Goal: Information Seeking & Learning: Learn about a topic

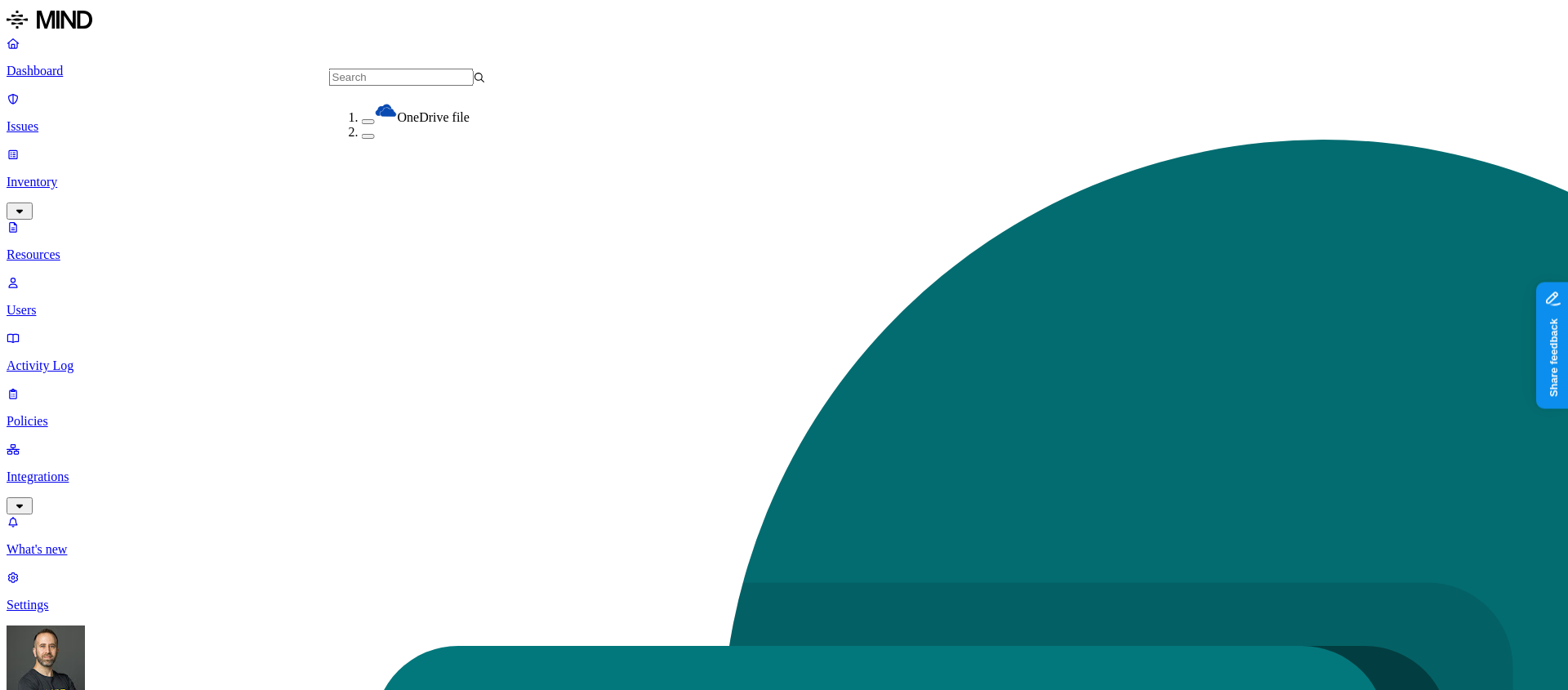
scroll to position [248, 0]
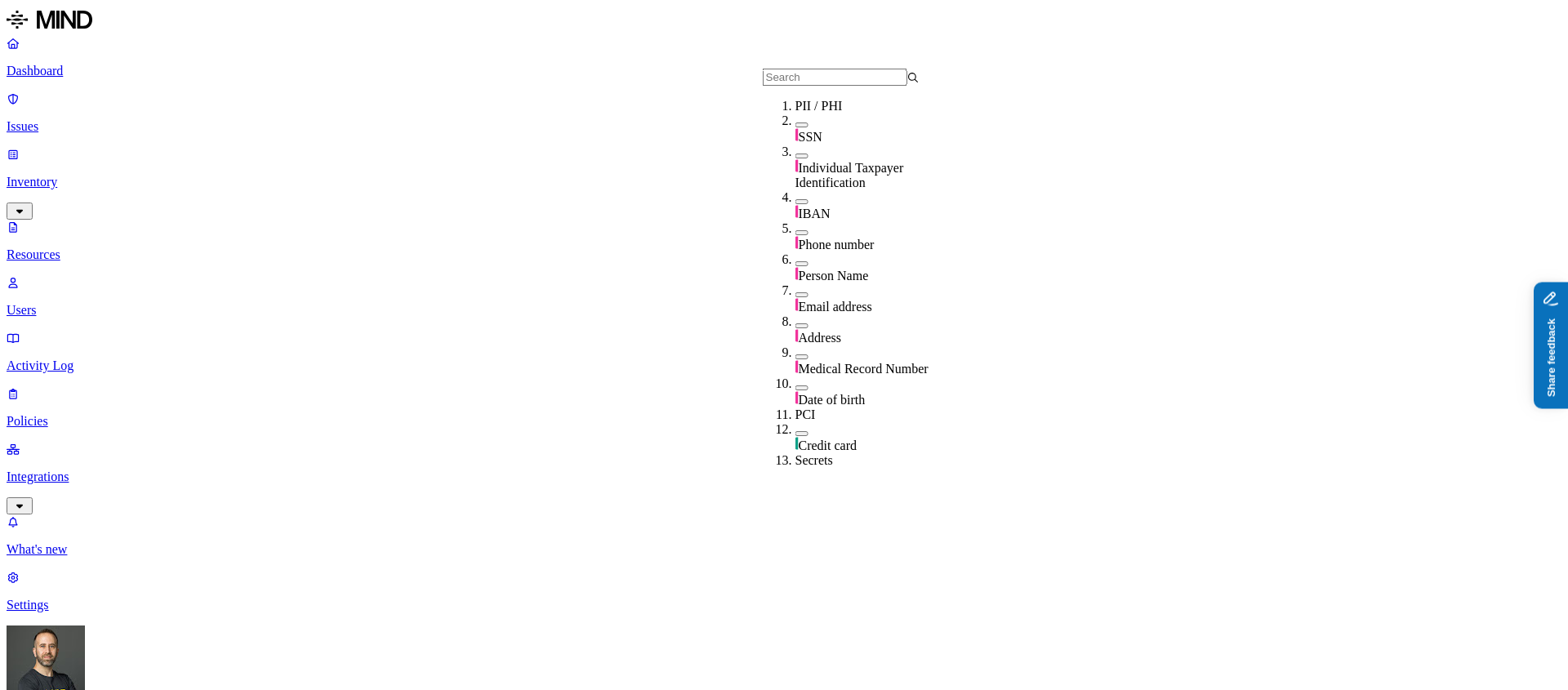
click at [1567, 420] on button "Share feedback" at bounding box center [1597, 425] width 127 height 34
click at [1403, 49] on div "Issue created" at bounding box center [1432, 45] width 150 height 15
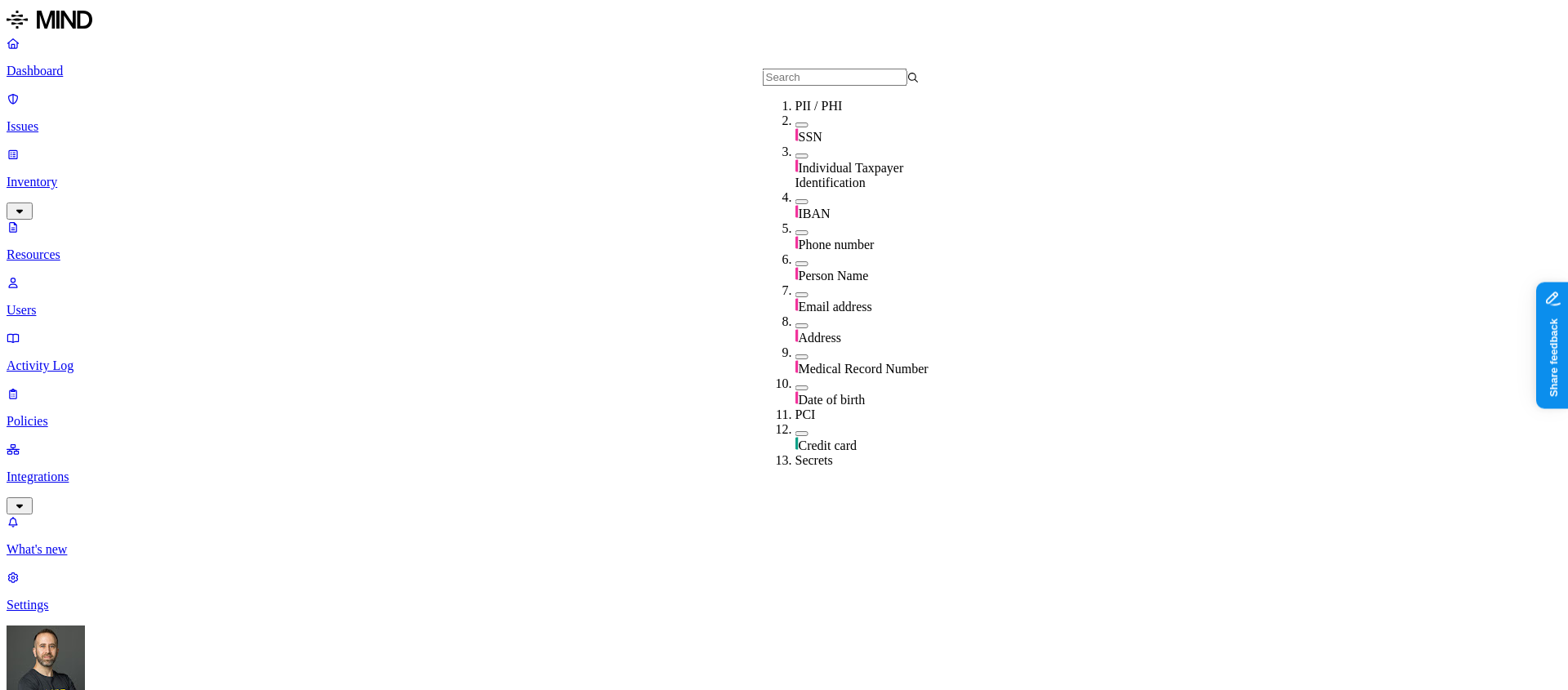
click at [796, 128] on button "button" at bounding box center [803, 125] width 13 height 5
click at [796, 131] on button "button" at bounding box center [803, 122] width 13 height 17
click at [796, 196] on div "IBAN" at bounding box center [874, 206] width 157 height 31
click at [796, 193] on div "IBAN" at bounding box center [874, 207] width 157 height 33
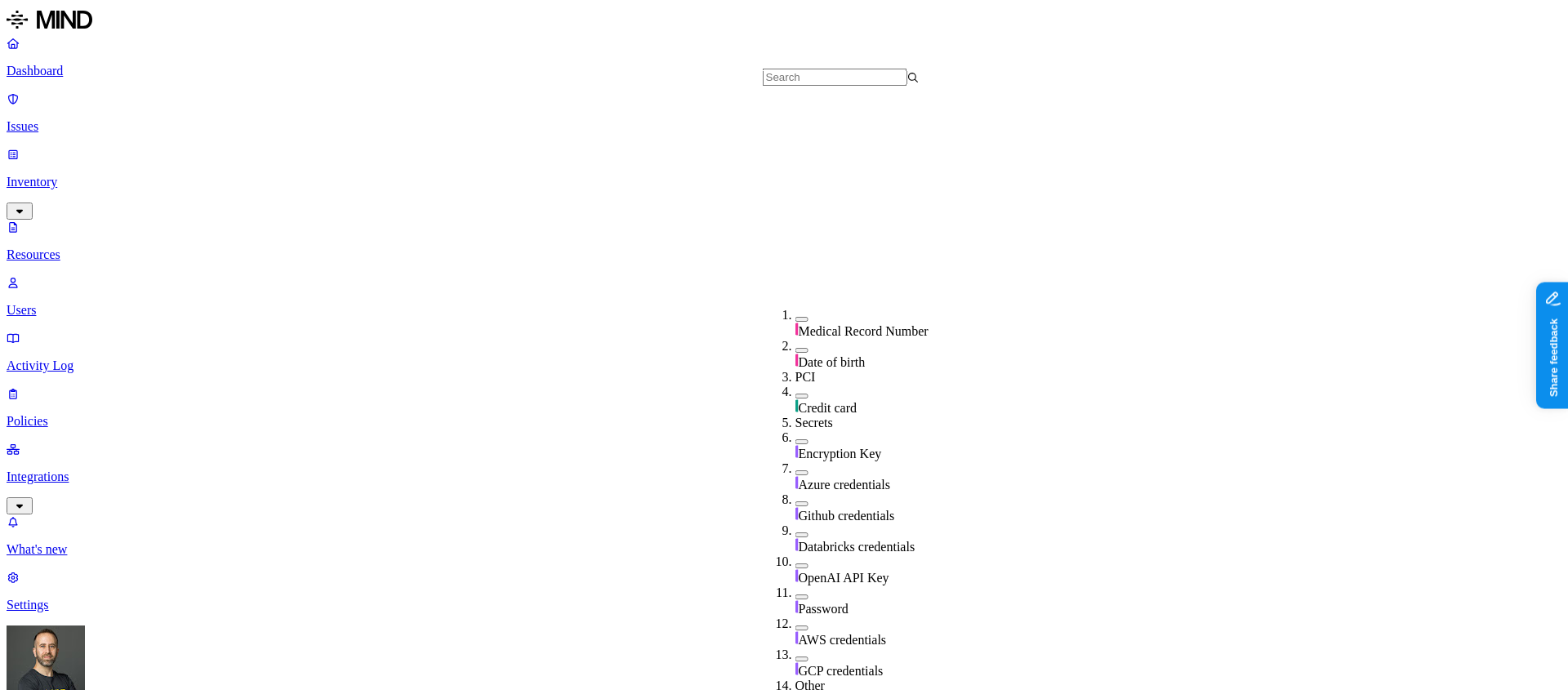
scroll to position [351, 0]
click at [796, 595] on button "button" at bounding box center [803, 597] width 13 height 5
click at [796, 585] on button "button" at bounding box center [803, 594] width 13 height 17
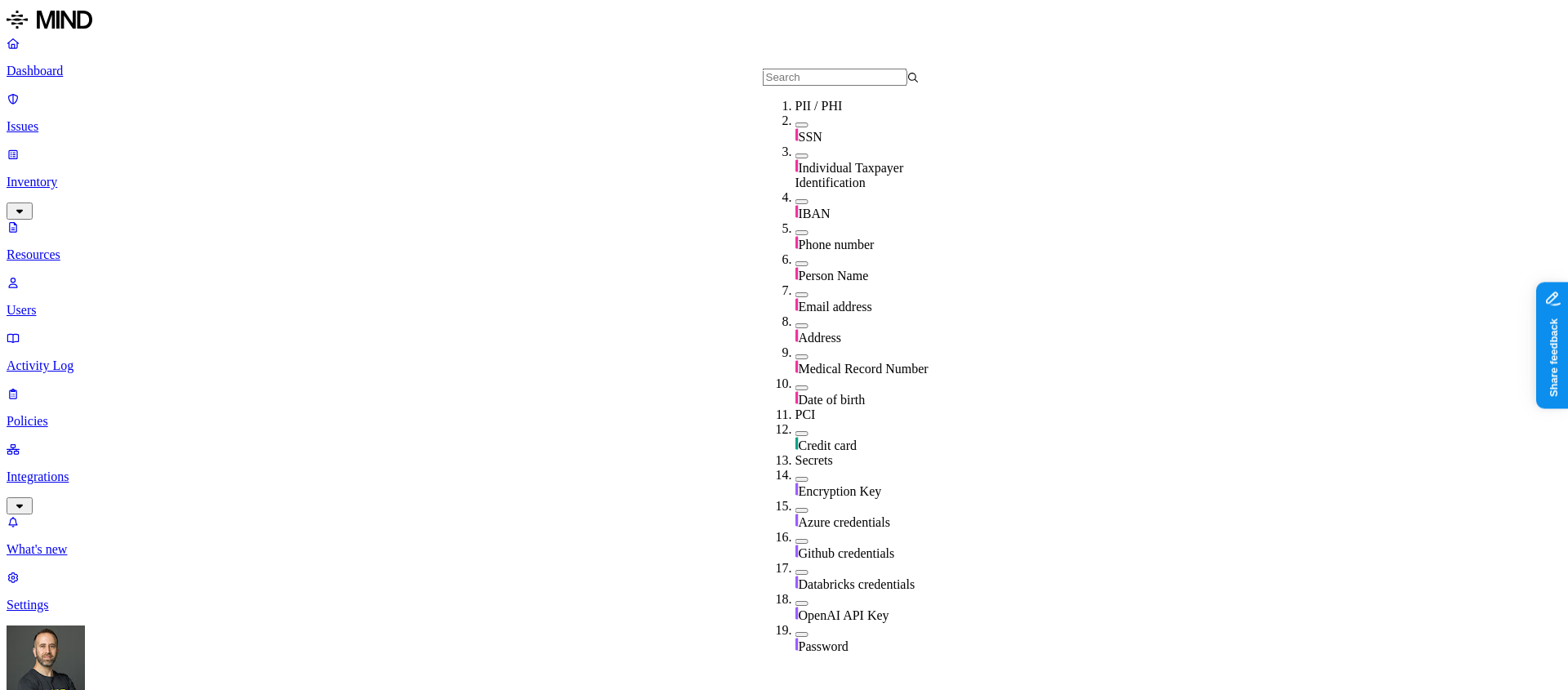
scroll to position [192, 0]
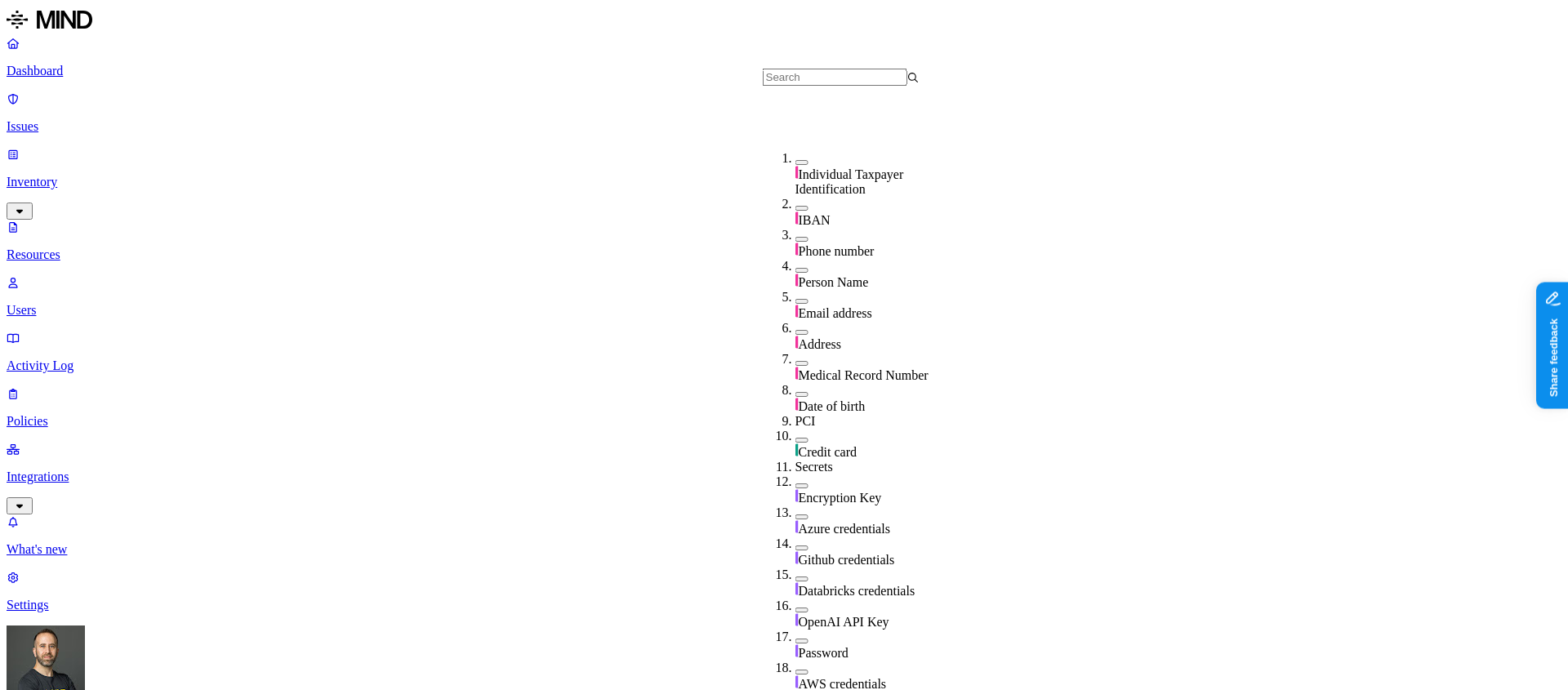
click at [796, 437] on button "button" at bounding box center [803, 439] width 13 height 5
click at [796, 429] on button "button" at bounding box center [803, 437] width 13 height 17
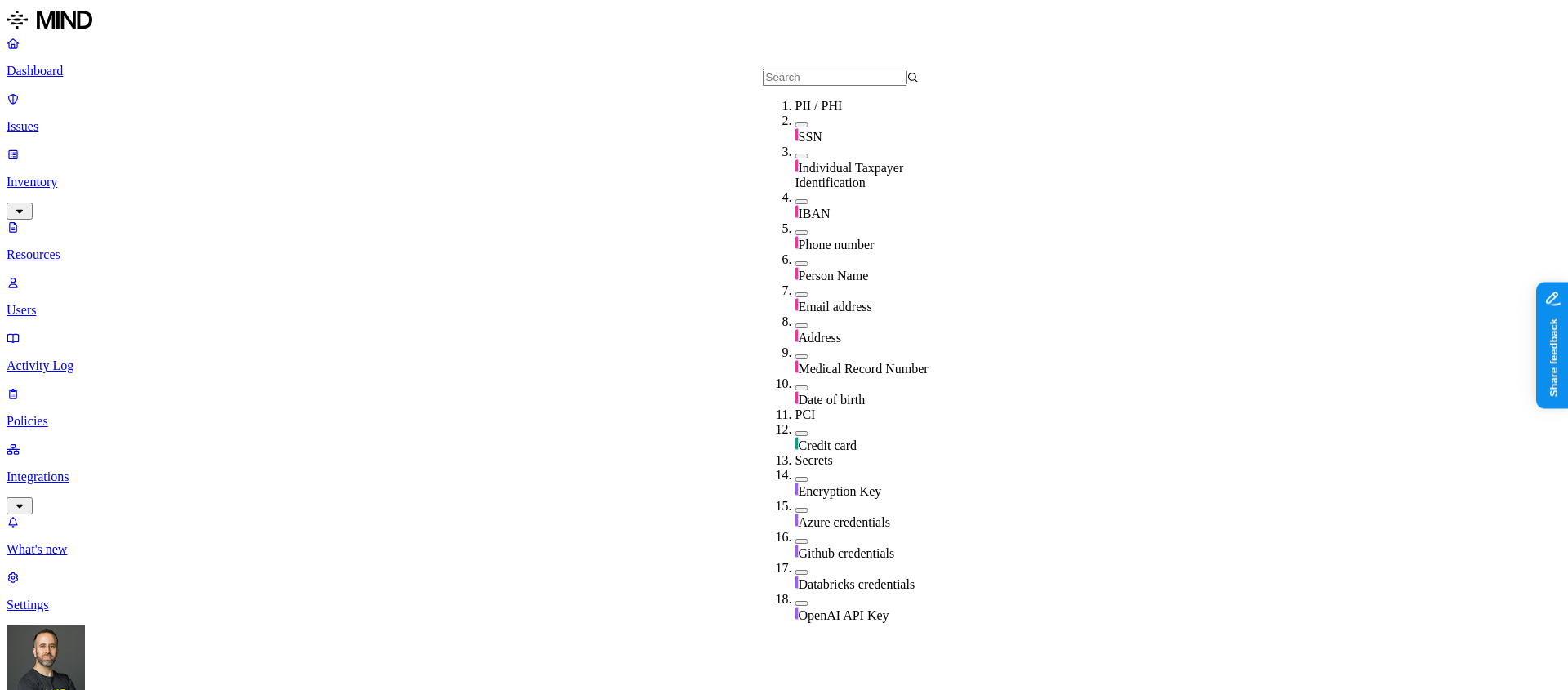
scroll to position [111, 0]
click at [796, 323] on button "button" at bounding box center [803, 325] width 13 height 5
click at [796, 315] on button "button" at bounding box center [803, 323] width 13 height 17
click at [796, 191] on div "IBAN" at bounding box center [874, 206] width 157 height 31
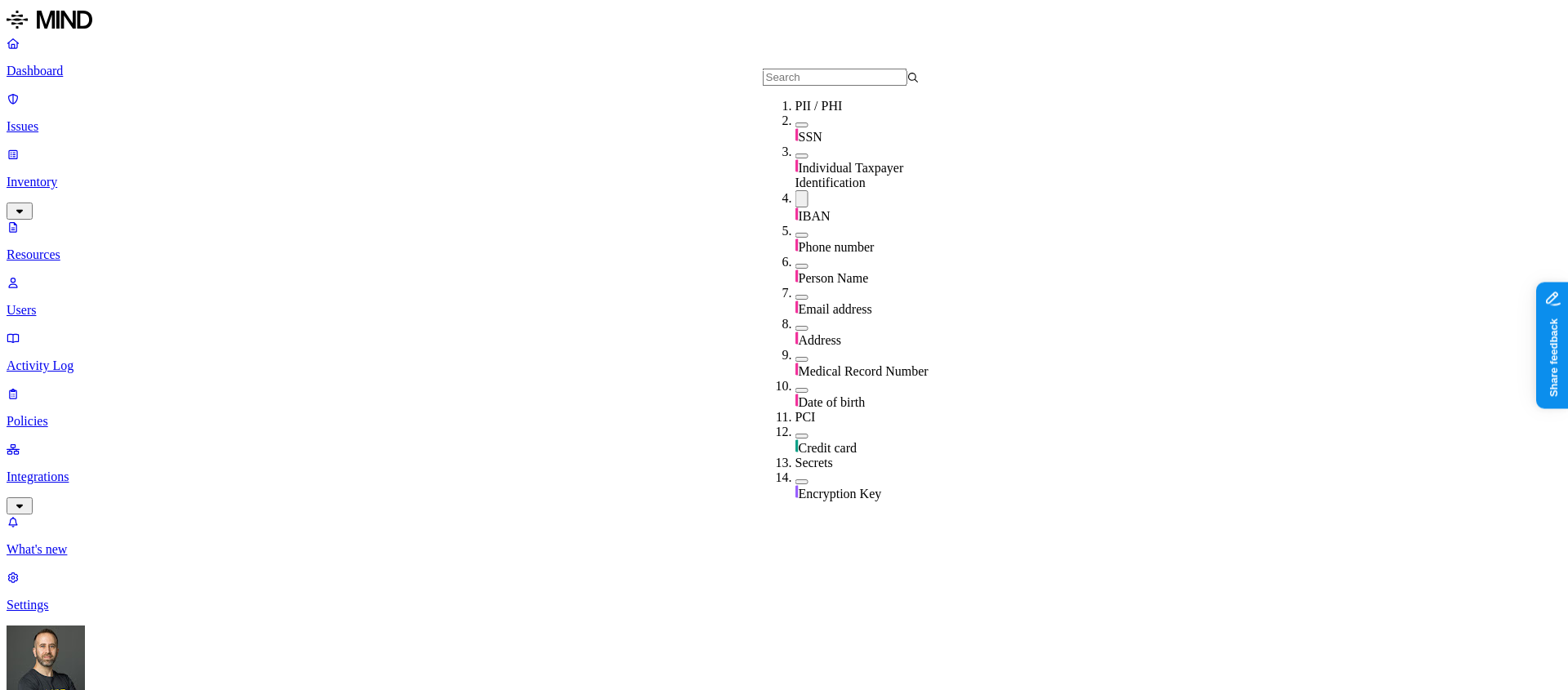
click at [796, 191] on button "button" at bounding box center [803, 199] width 13 height 17
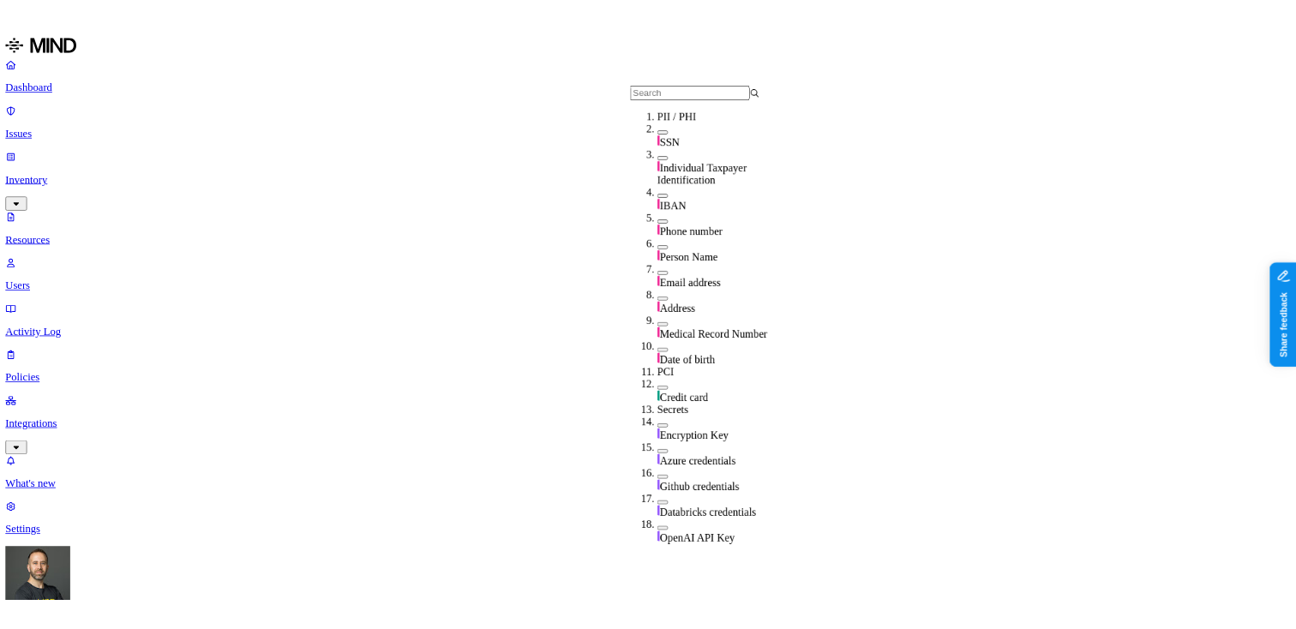
scroll to position [131, 0]
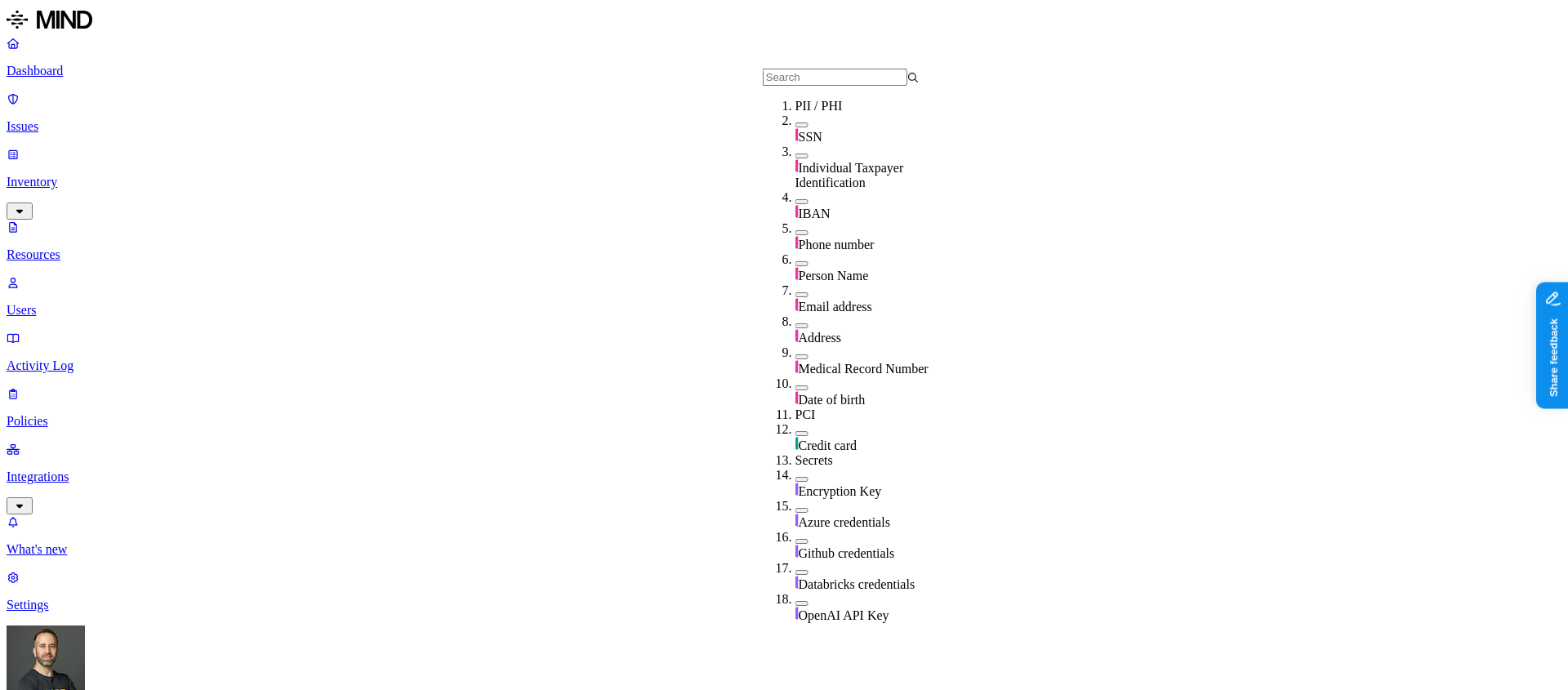
click at [796, 385] on button "button" at bounding box center [803, 387] width 13 height 5
click at [796, 376] on button "button" at bounding box center [803, 385] width 13 height 17
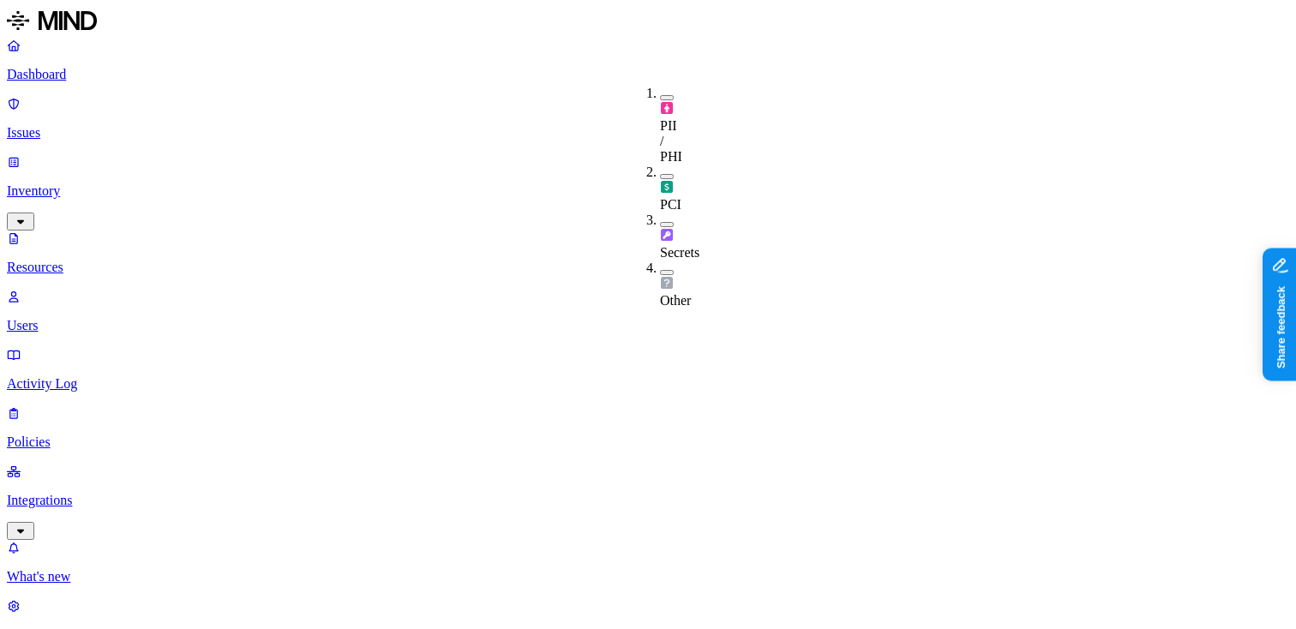
click at [660, 95] on button "button" at bounding box center [667, 97] width 14 height 5
click at [660, 88] on button "button" at bounding box center [667, 95] width 14 height 18
click at [660, 165] on div "PCI" at bounding box center [660, 189] width 0 height 48
click at [660, 165] on button "button" at bounding box center [667, 174] width 14 height 18
click at [660, 222] on button "button" at bounding box center [667, 224] width 14 height 5
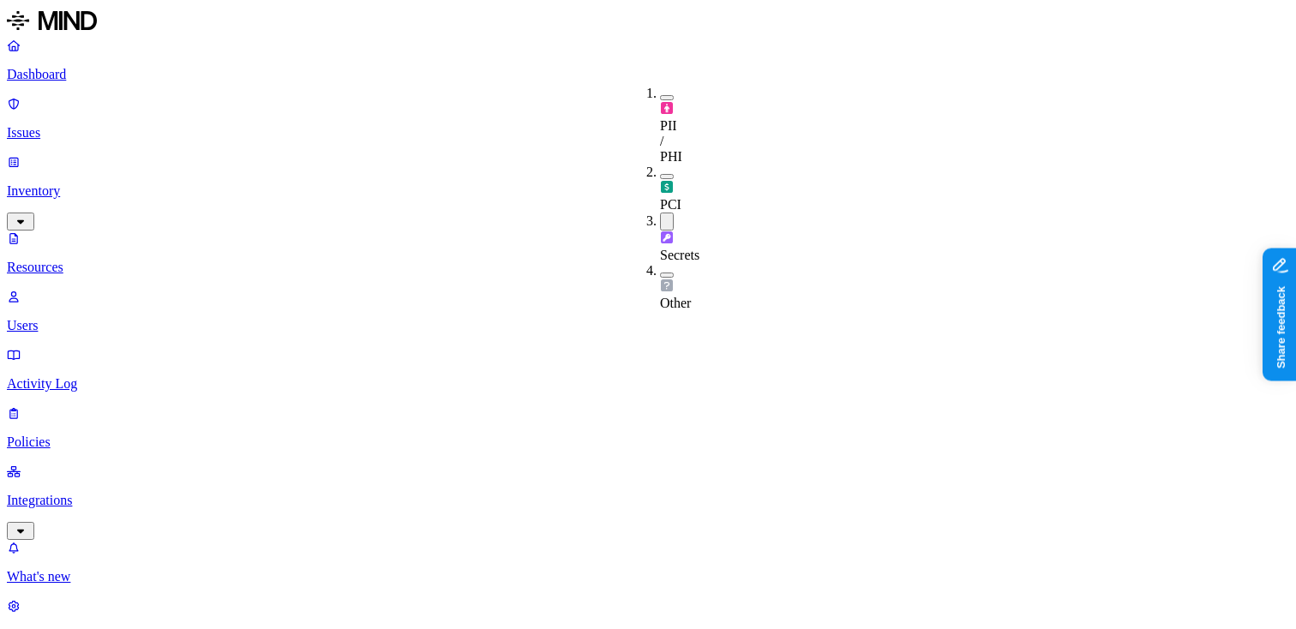
click at [660, 213] on button "button" at bounding box center [667, 222] width 14 height 18
click at [660, 270] on button "button" at bounding box center [667, 272] width 14 height 5
click at [660, 261] on button "button" at bounding box center [667, 270] width 14 height 18
click at [660, 270] on button "button" at bounding box center [667, 272] width 14 height 5
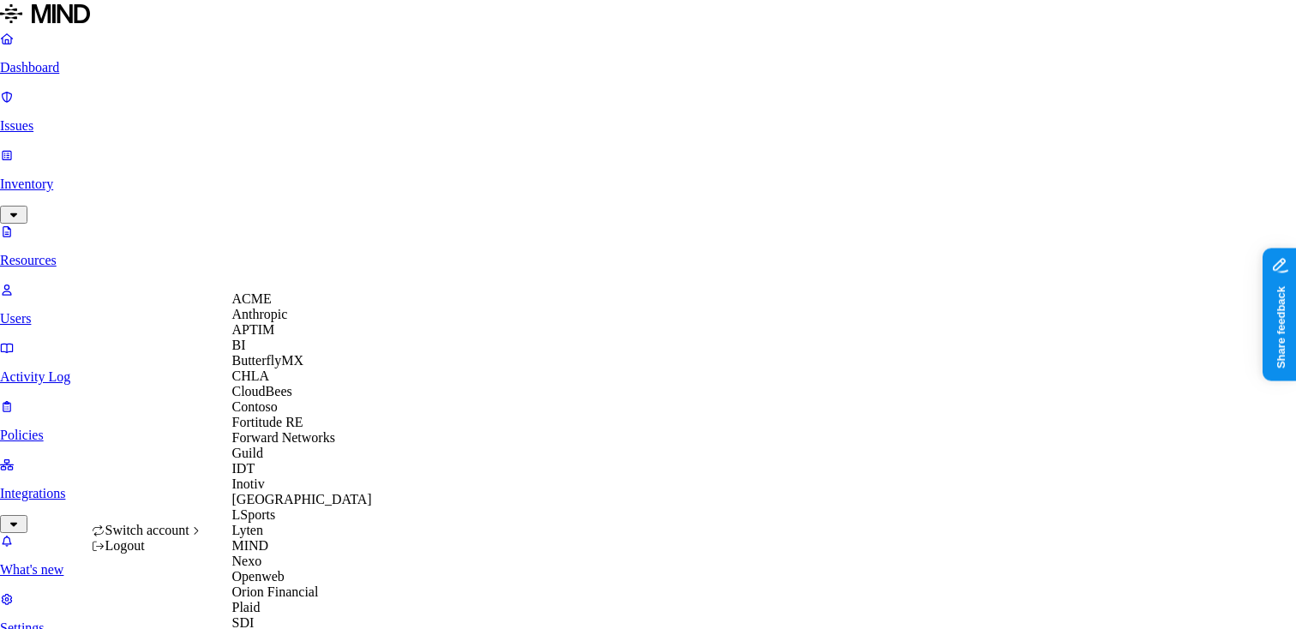
scroll to position [575, 0]
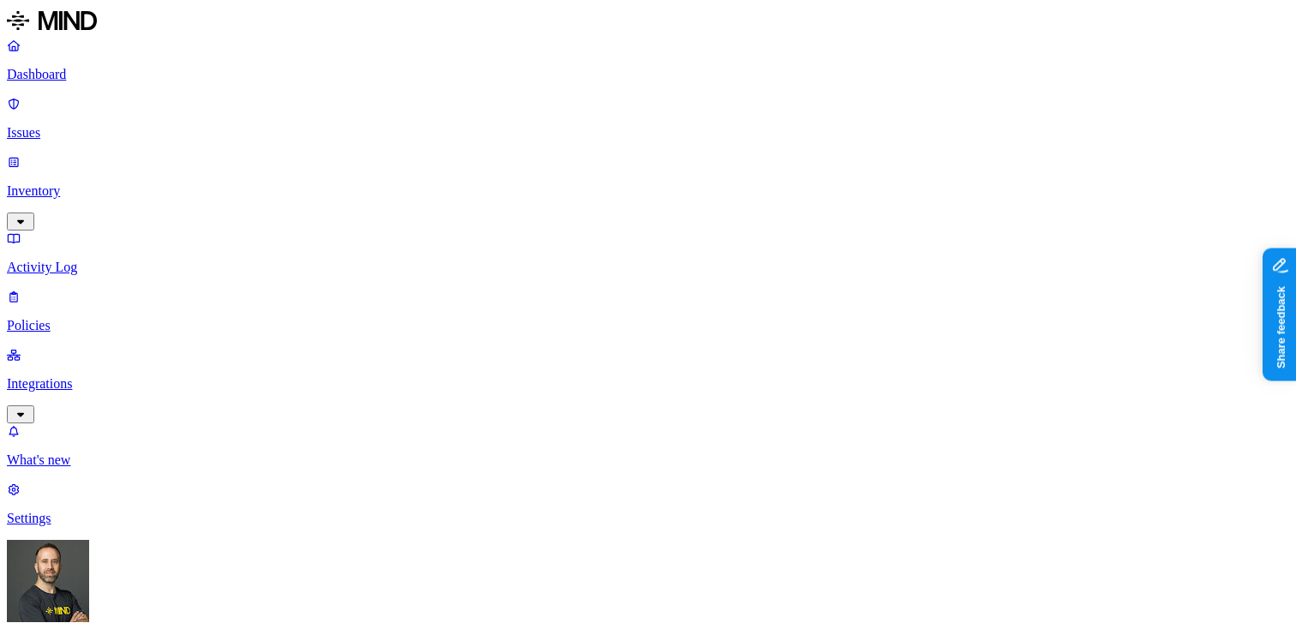
click at [77, 376] on p "Integrations" at bounding box center [648, 383] width 1282 height 15
click at [75, 569] on p "Endpoints" at bounding box center [648, 576] width 1282 height 15
drag, startPoint x: 362, startPoint y: 94, endPoint x: 393, endPoint y: 94, distance: 31.7
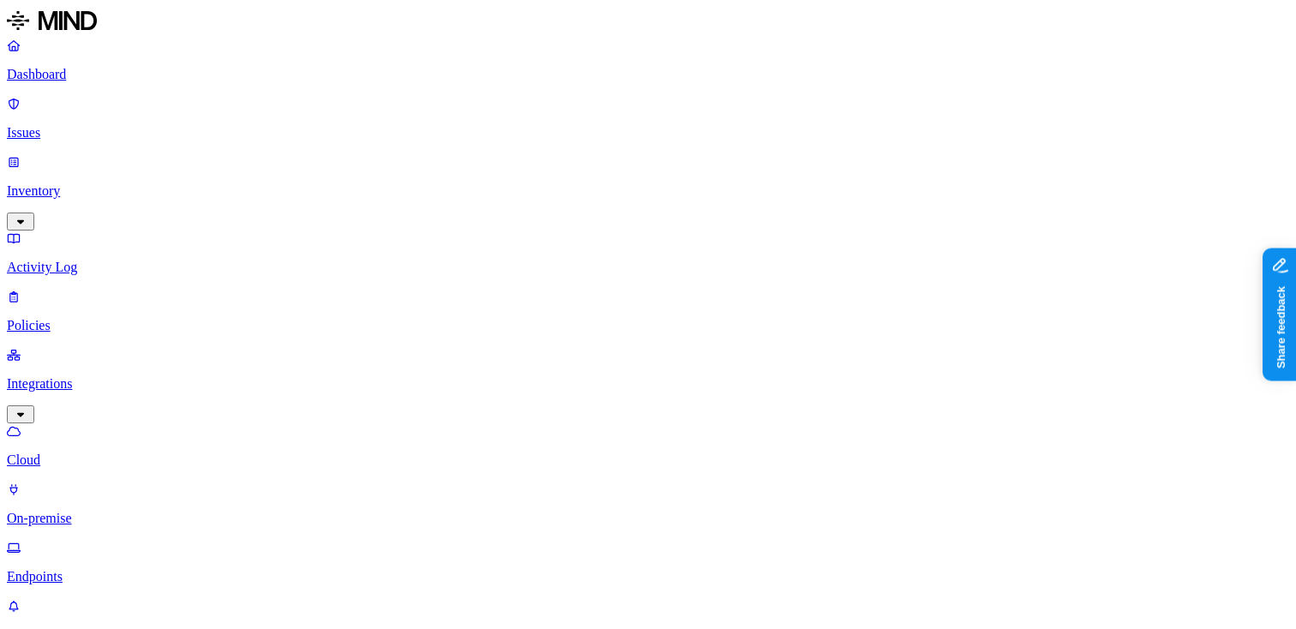
scroll to position [96, 0]
type input "elizabeth.johnston"
type input "alfaiella"
click at [117, 80] on p "Dashboard" at bounding box center [648, 74] width 1282 height 15
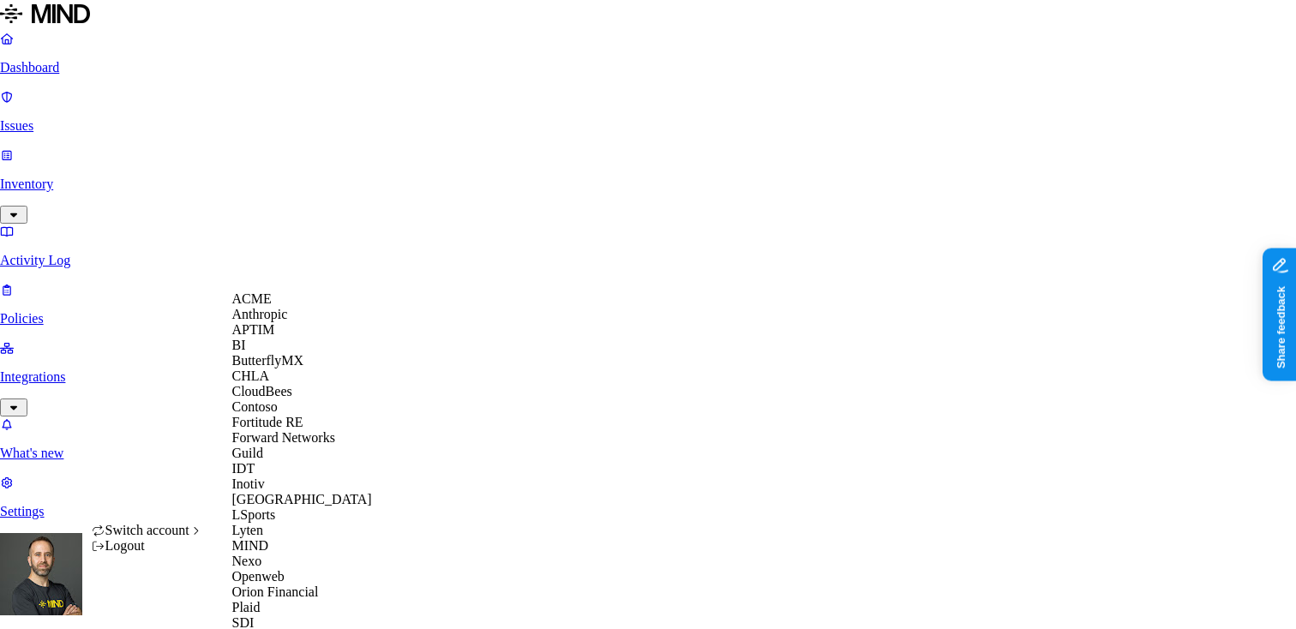
click at [287, 398] on span "CloudBees" at bounding box center [262, 391] width 60 height 15
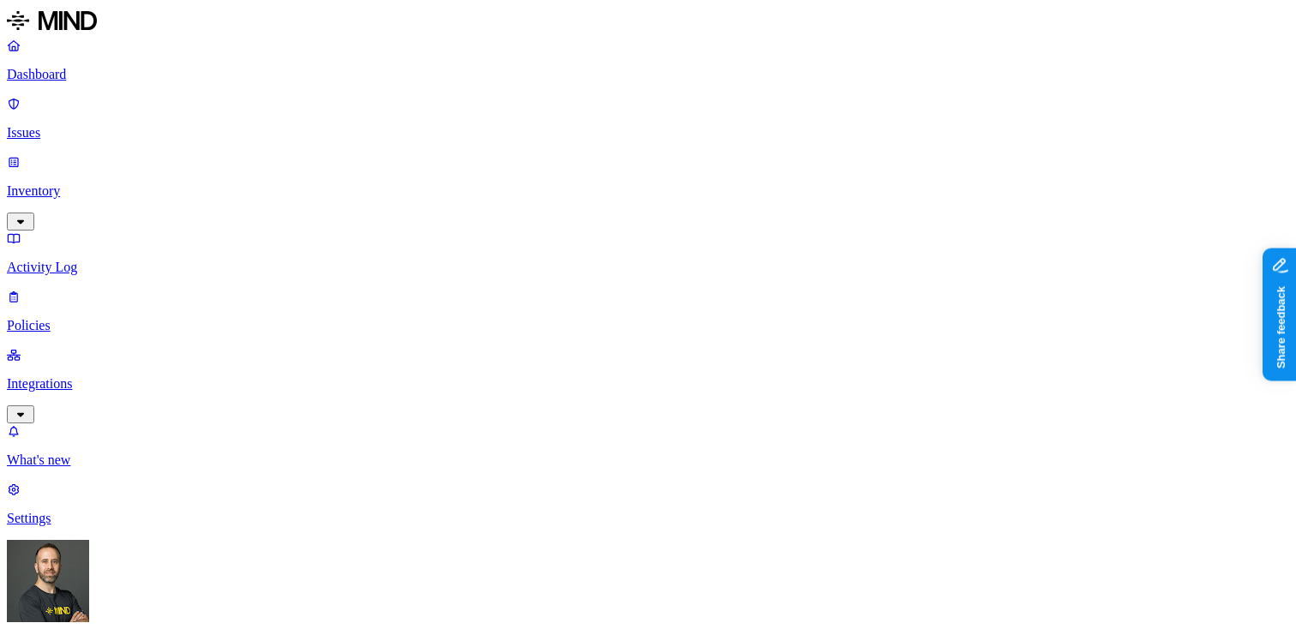
drag, startPoint x: 473, startPoint y: 96, endPoint x: 512, endPoint y: 96, distance: 38.6
click at [121, 82] on link "Dashboard" at bounding box center [648, 60] width 1282 height 45
click at [92, 376] on p "Integrations" at bounding box center [648, 383] width 1282 height 15
click at [105, 72] on p "Dashboard" at bounding box center [648, 74] width 1282 height 15
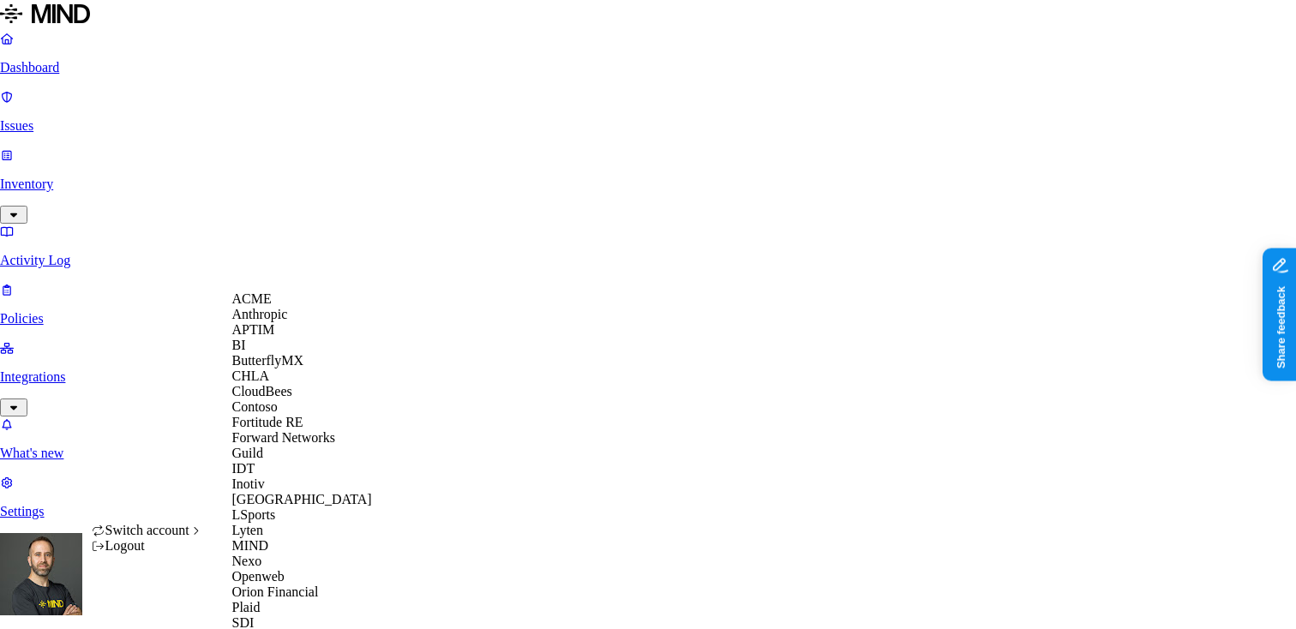
scroll to position [569, 0]
click at [299, 628] on span "Southern [US_STATE] Health" at bounding box center [315, 638] width 166 height 15
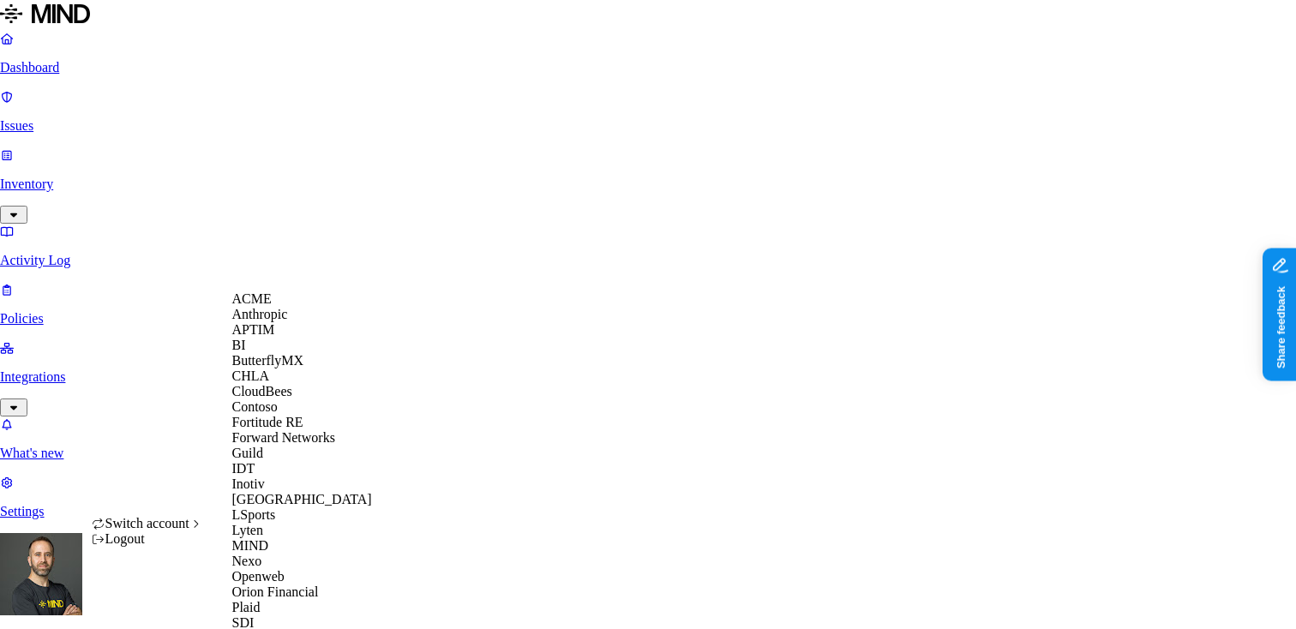
scroll to position [518, 0]
click at [281, 569] on div "Openweb" at bounding box center [315, 576] width 166 height 15
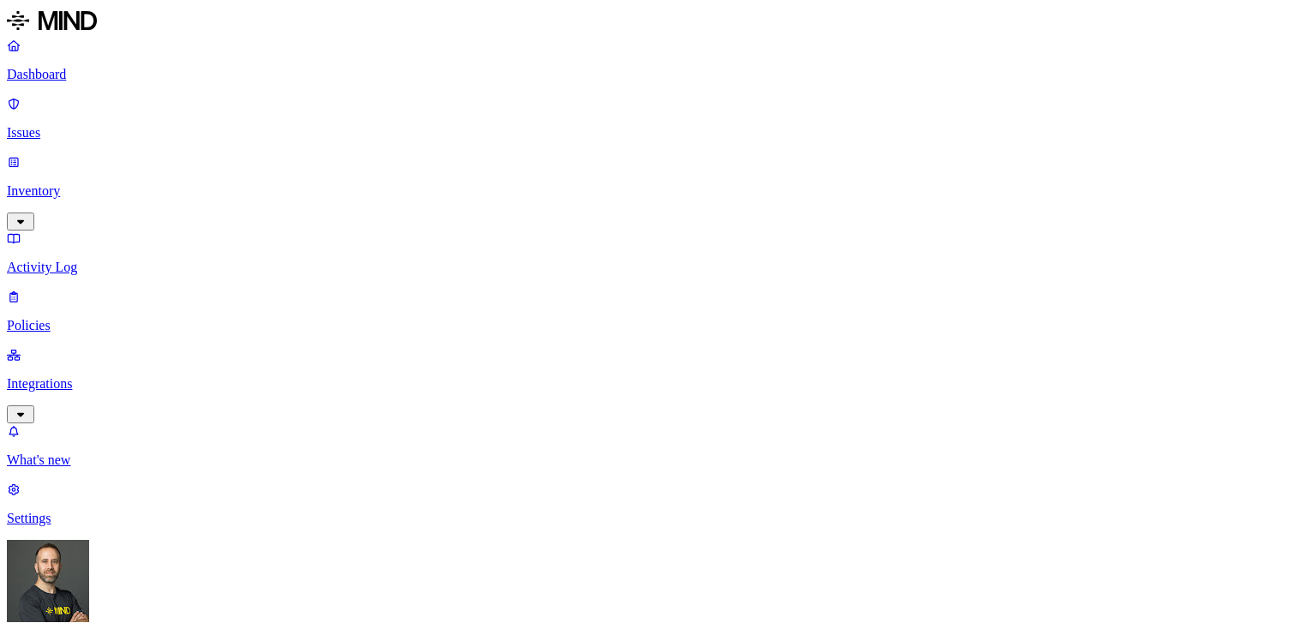
click at [122, 183] on p "Inventory" at bounding box center [648, 190] width 1282 height 15
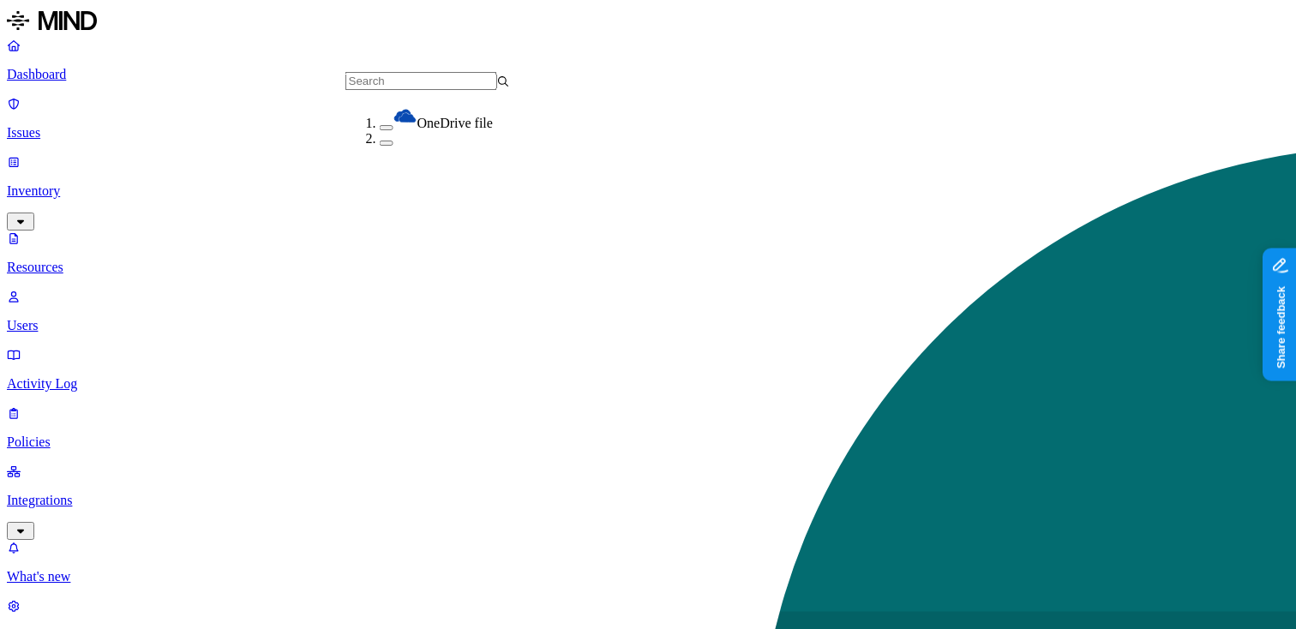
scroll to position [287, 0]
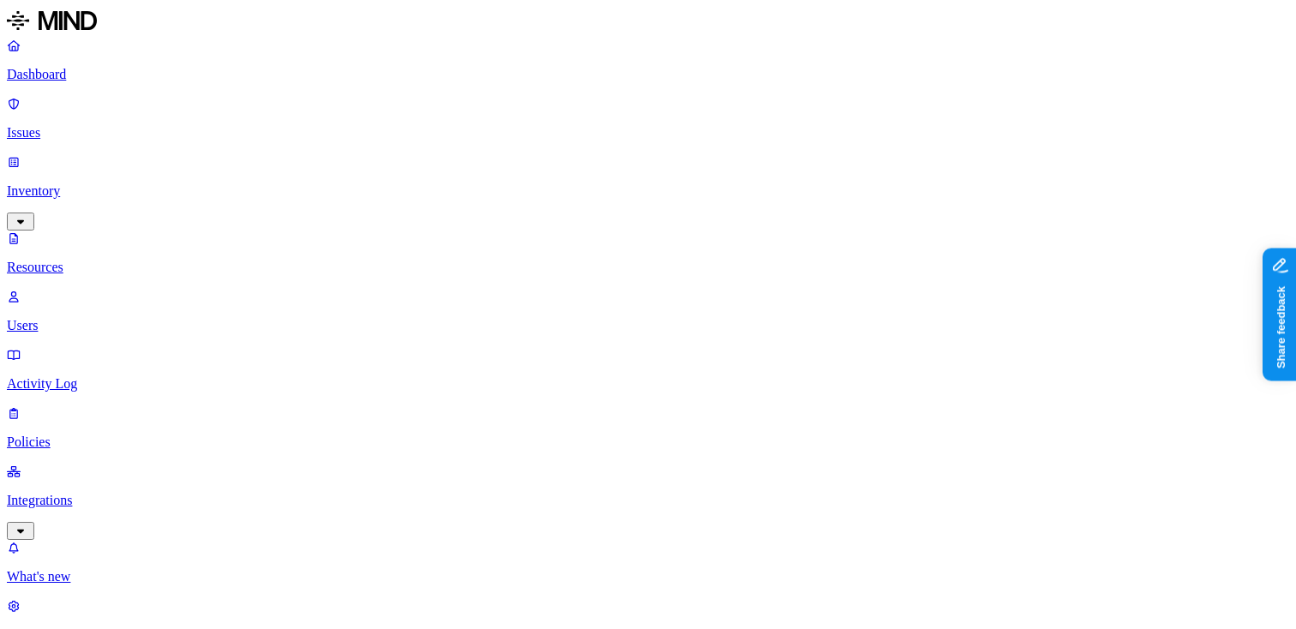
click at [660, 222] on button "button" at bounding box center [667, 224] width 14 height 5
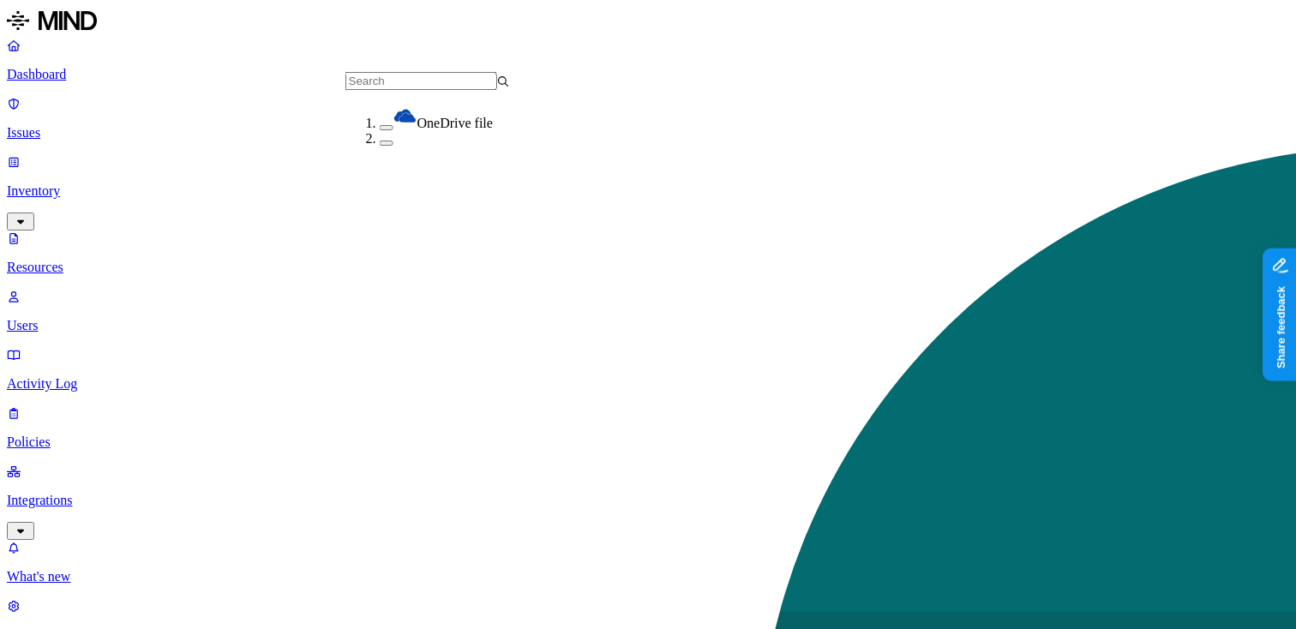
scroll to position [287, 0]
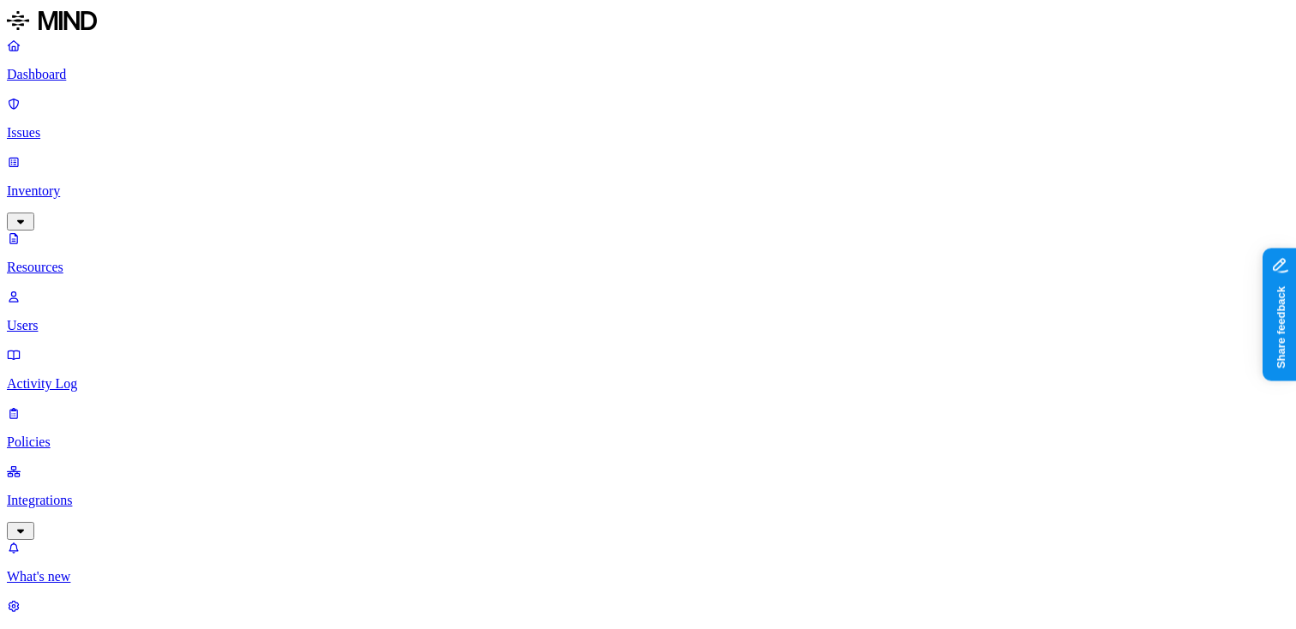
click at [660, 273] on button "button" at bounding box center [667, 275] width 14 height 5
click at [660, 213] on button "button" at bounding box center [667, 222] width 14 height 18
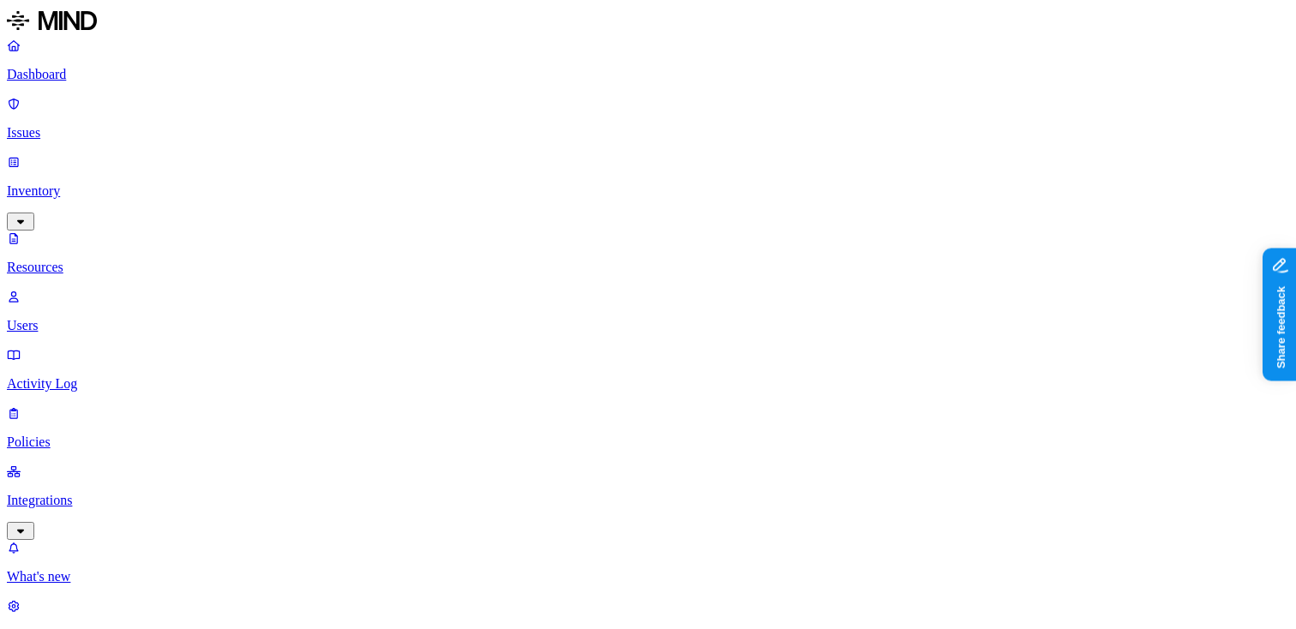
scroll to position [143, 0]
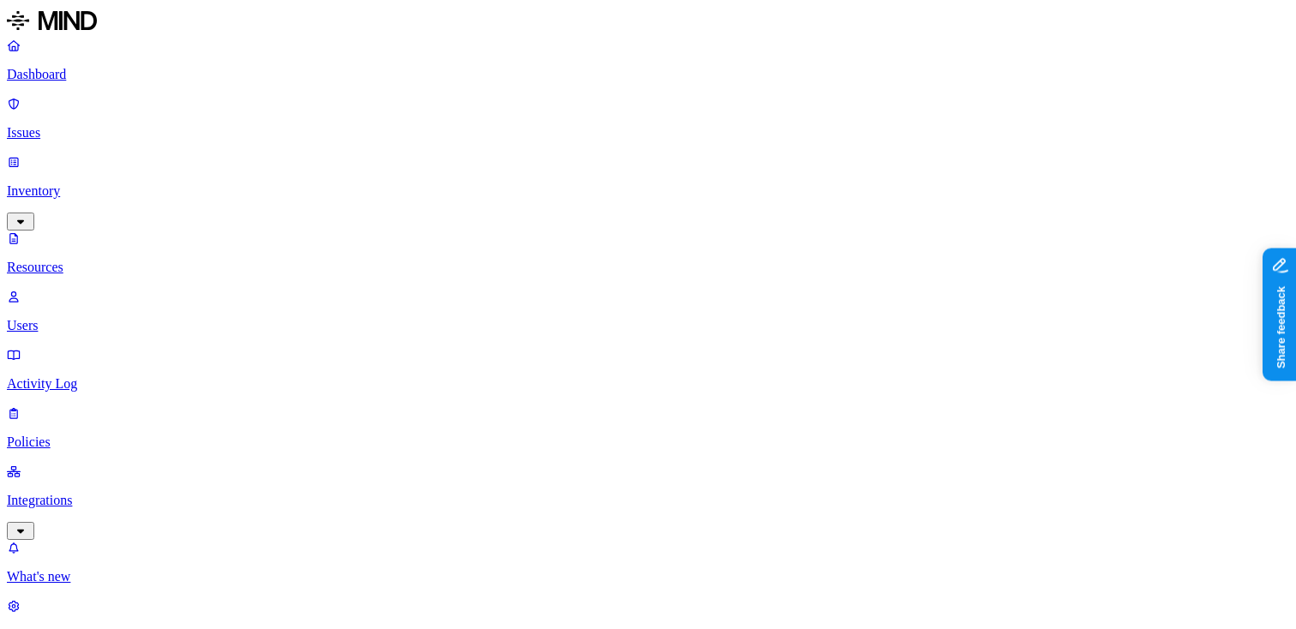
drag, startPoint x: 431, startPoint y: 116, endPoint x: 462, endPoint y: 114, distance: 30.9
drag, startPoint x: 462, startPoint y: 114, endPoint x: 476, endPoint y: 117, distance: 13.9
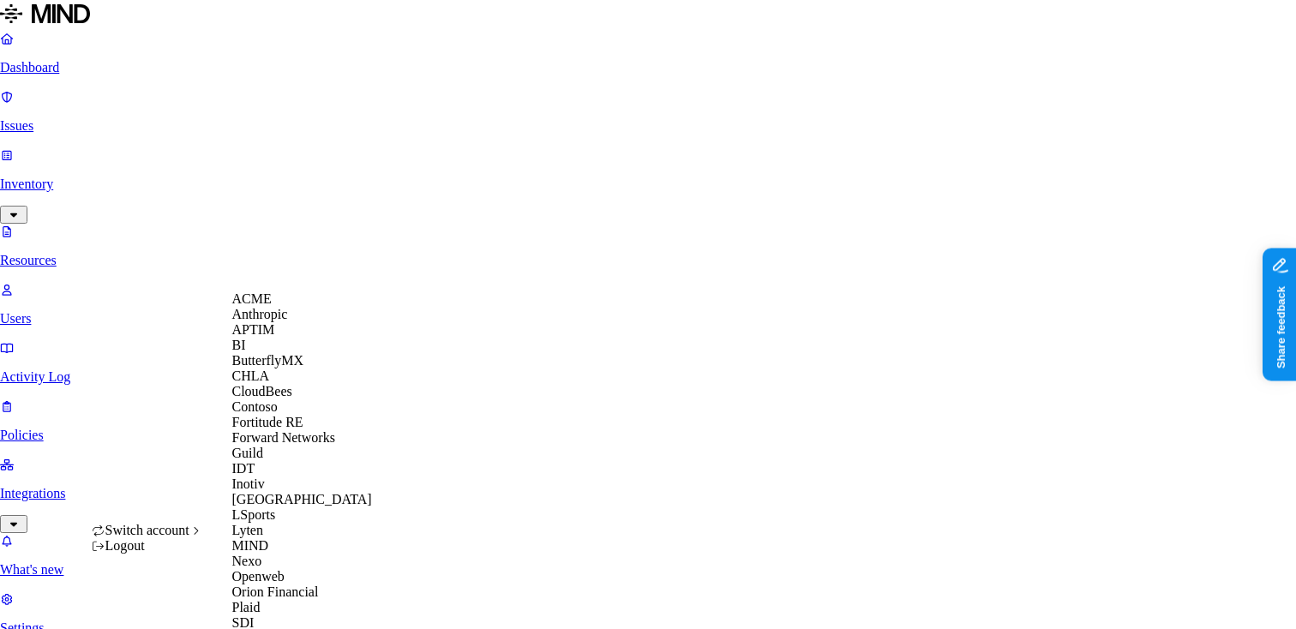
click at [286, 398] on span "CloudBees" at bounding box center [262, 391] width 60 height 15
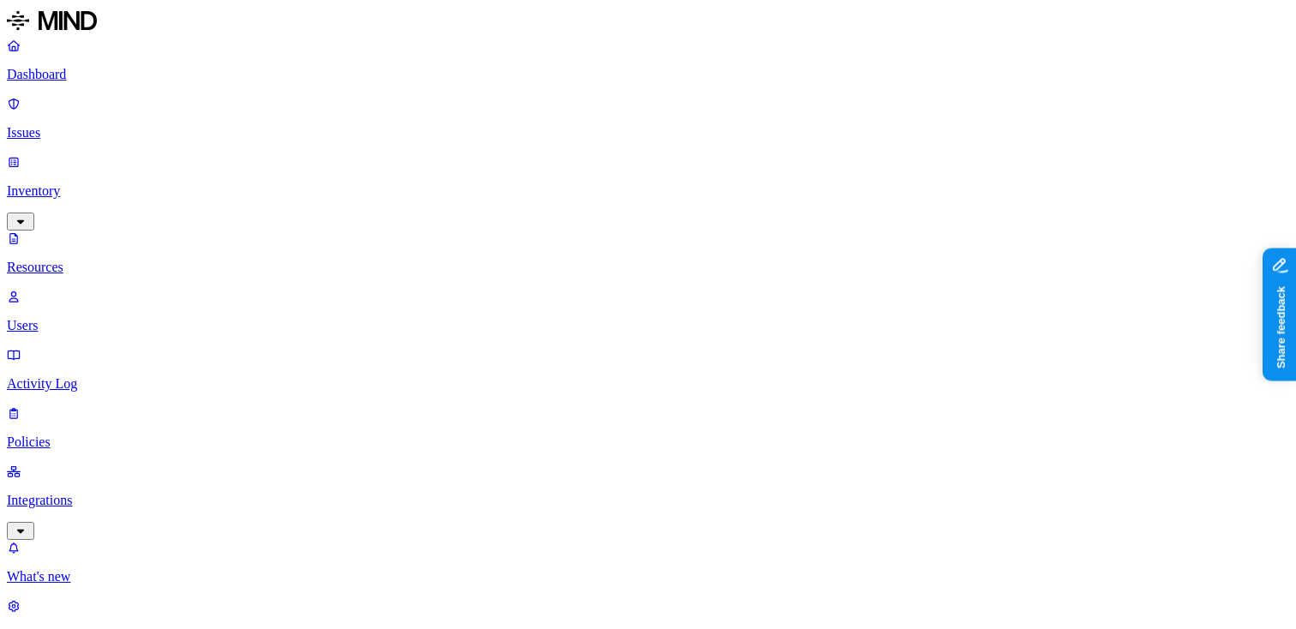
click at [130, 318] on p "Users" at bounding box center [648, 325] width 1282 height 15
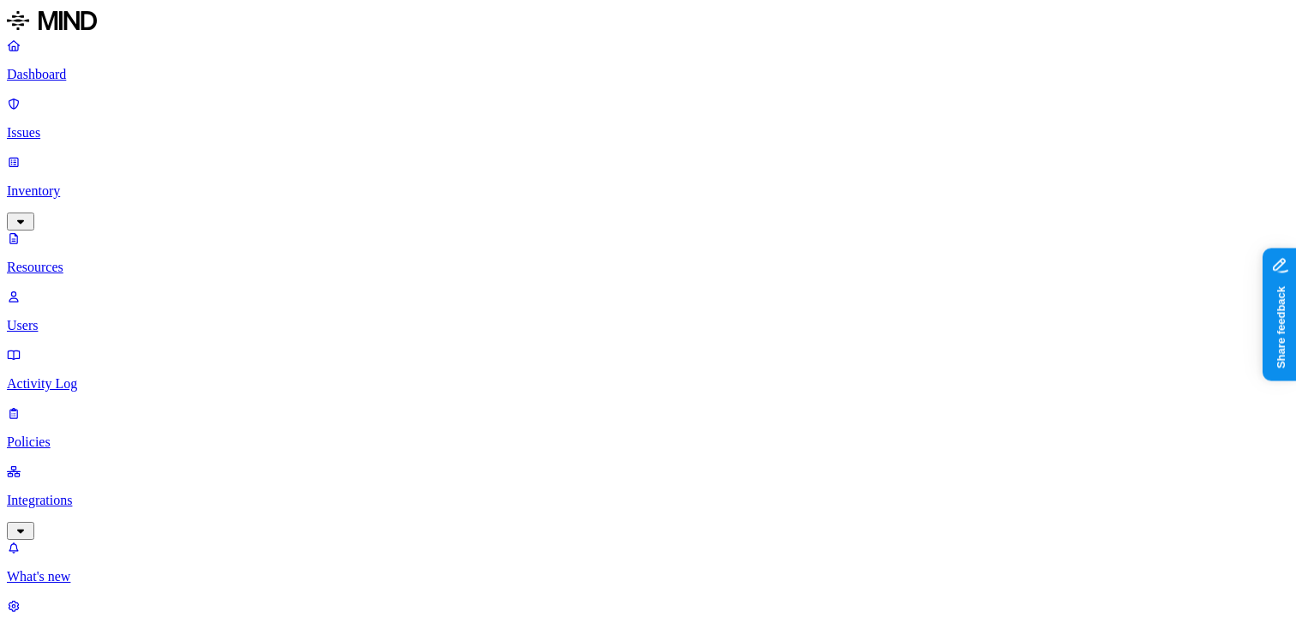
click at [111, 370] on nav "Dashboard Issues Inventory Resources Users Activity Log Policies Integrations W…" at bounding box center [648, 340] width 1282 height 605
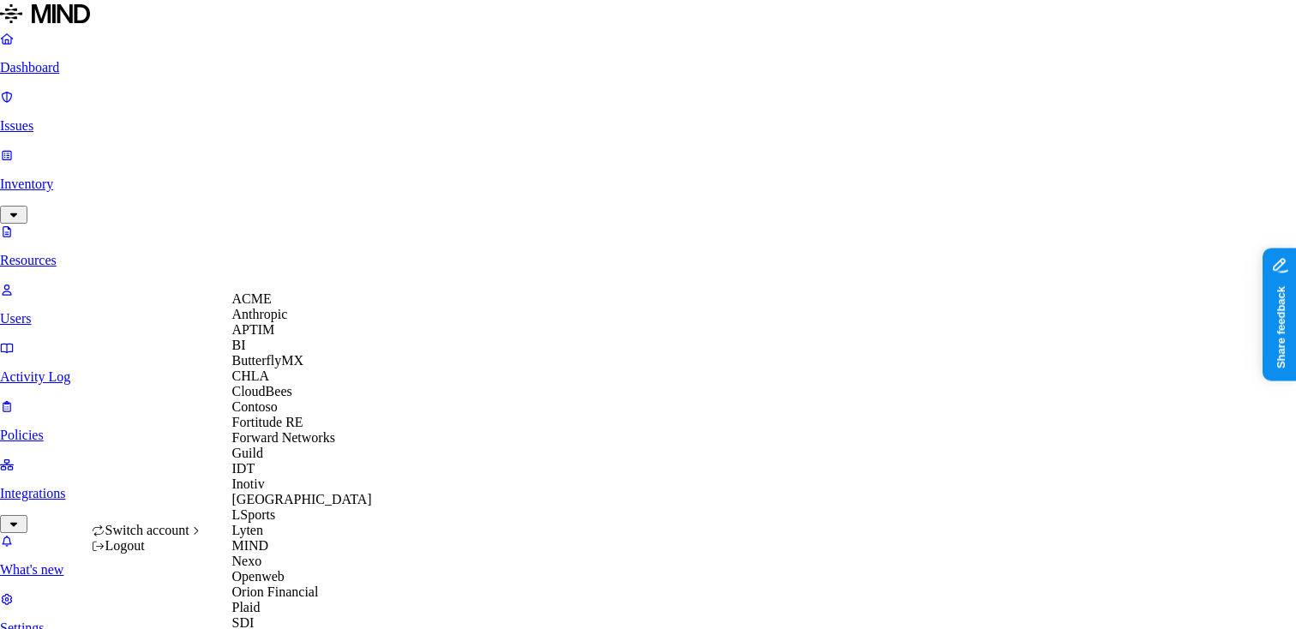
click at [272, 305] on span "ACME" at bounding box center [251, 298] width 39 height 15
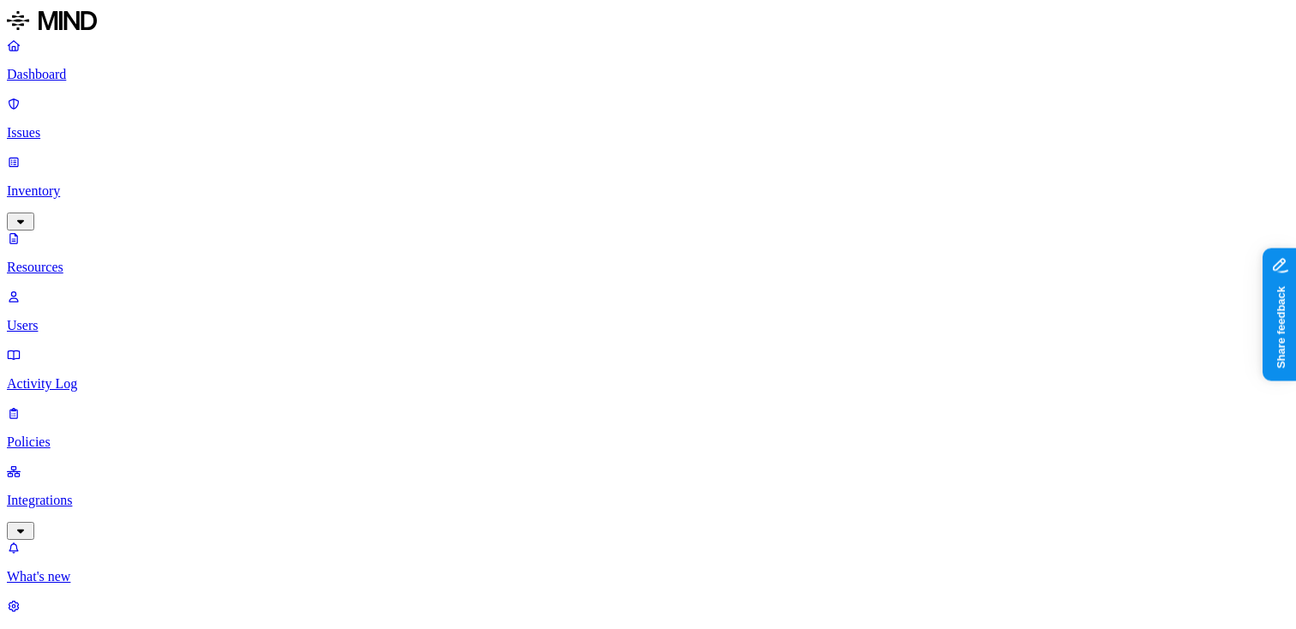
click at [114, 260] on p "Resources" at bounding box center [648, 267] width 1282 height 15
click at [114, 125] on p "Issues" at bounding box center [648, 132] width 1282 height 15
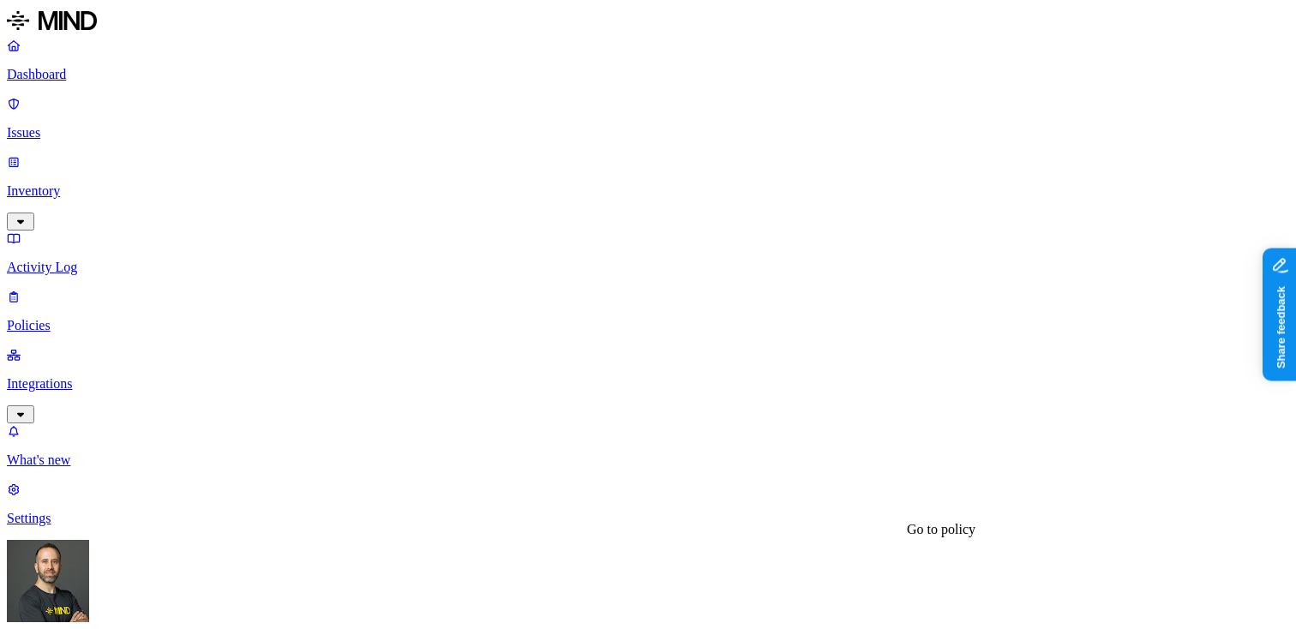
scroll to position [551, 0]
click at [24, 220] on icon "button" at bounding box center [20, 222] width 7 height 4
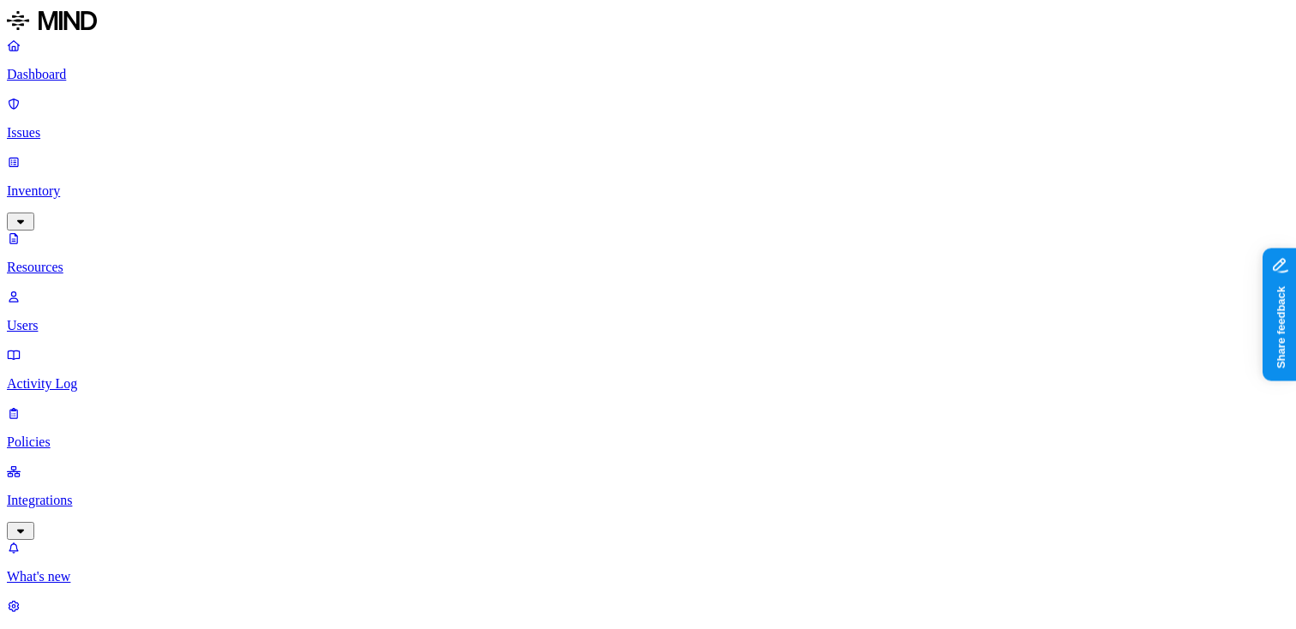
click at [143, 125] on p "Issues" at bounding box center [648, 132] width 1282 height 15
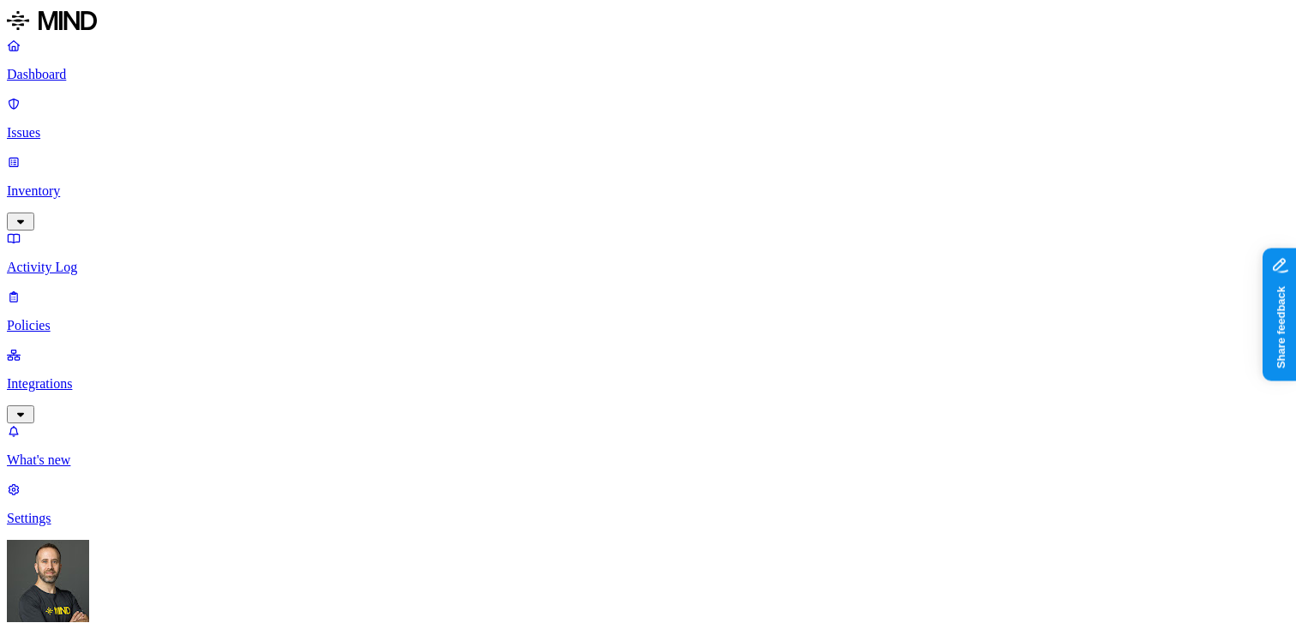
click at [105, 183] on p "Inventory" at bounding box center [648, 190] width 1282 height 15
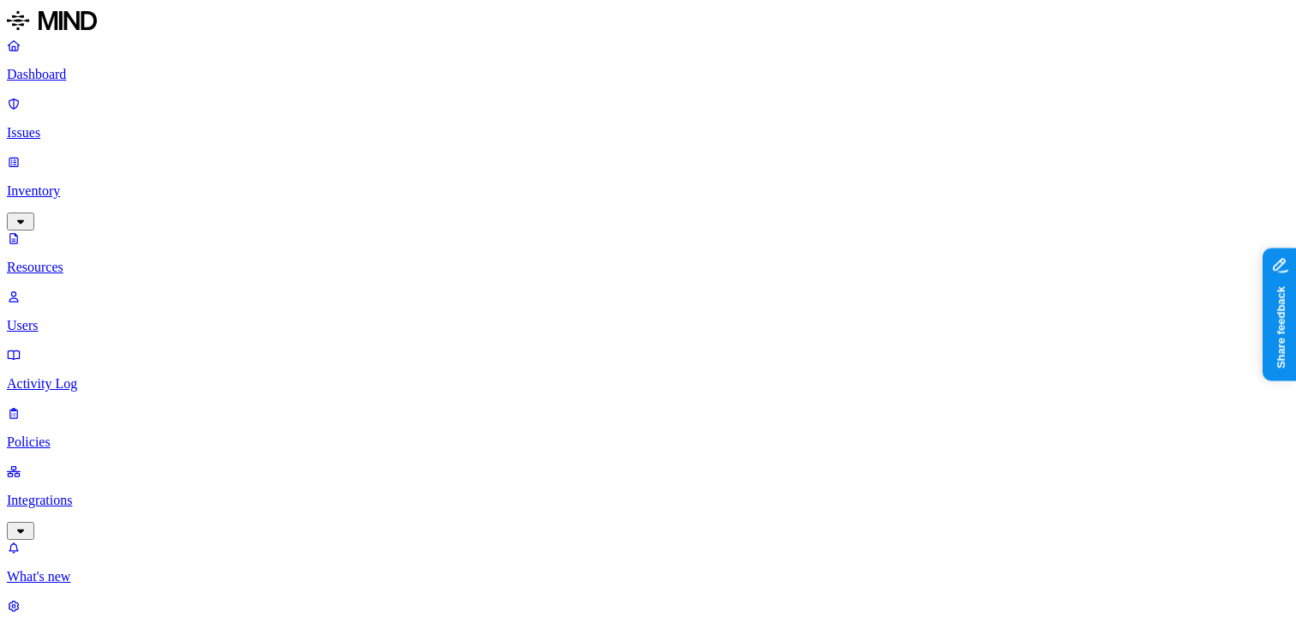
click at [101, 125] on p "Issues" at bounding box center [648, 132] width 1282 height 15
